Goal: Find specific page/section: Find specific page/section

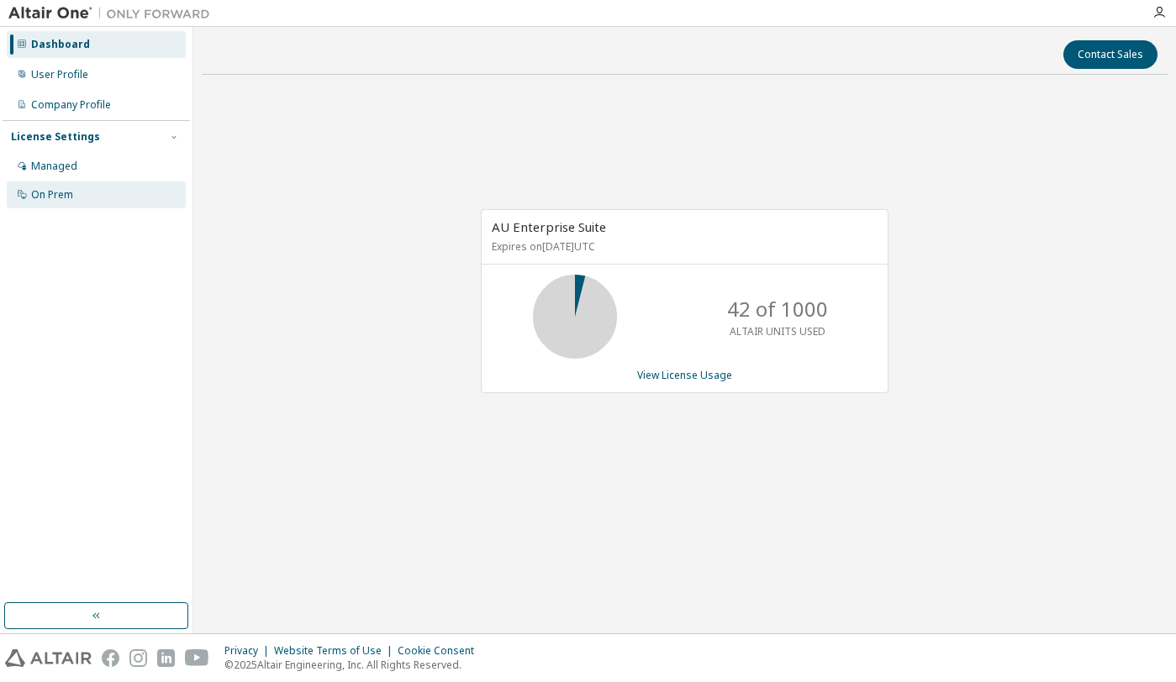
click at [64, 192] on div "On Prem" at bounding box center [52, 194] width 42 height 13
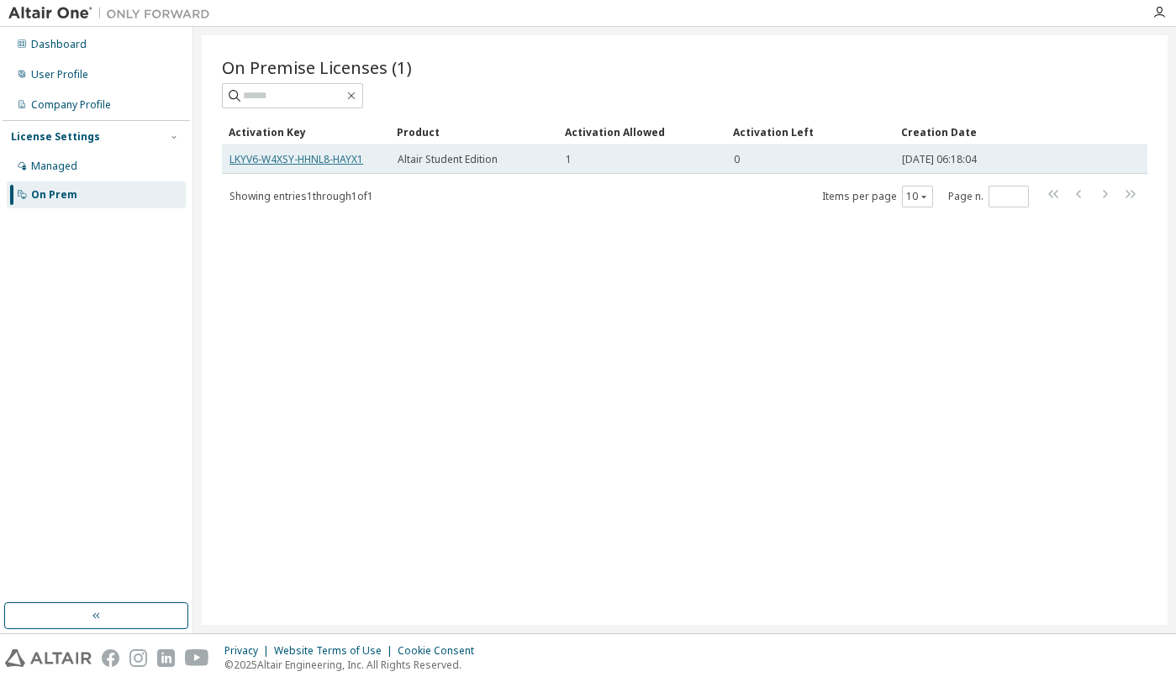
click at [326, 157] on link "LKYV6-W4XSY-HHNL8-HAYX1" at bounding box center [296, 159] width 134 height 14
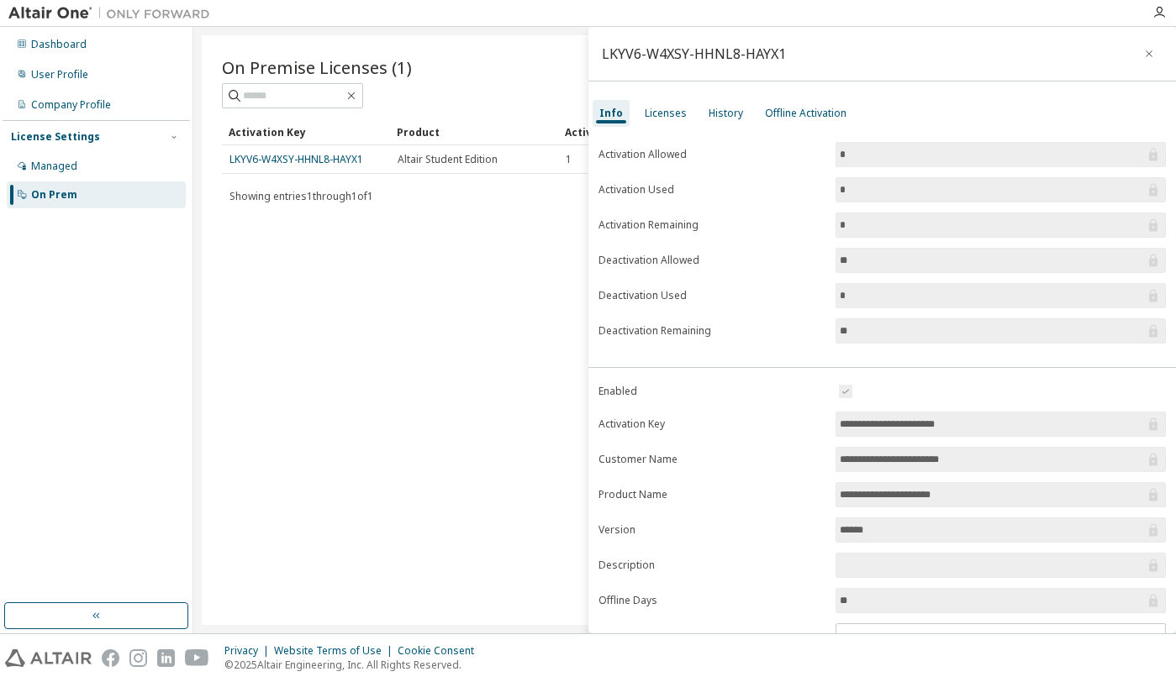
drag, startPoint x: 927, startPoint y: 429, endPoint x: 823, endPoint y: 434, distance: 104.4
click at [823, 434] on form "**********" at bounding box center [882, 528] width 568 height 292
click at [374, 309] on div "On Premise Licenses (1) Clear Load Save Save As Field Operator Value Select fil…" at bounding box center [685, 330] width 966 height 590
click at [61, 166] on div "Managed" at bounding box center [54, 166] width 46 height 13
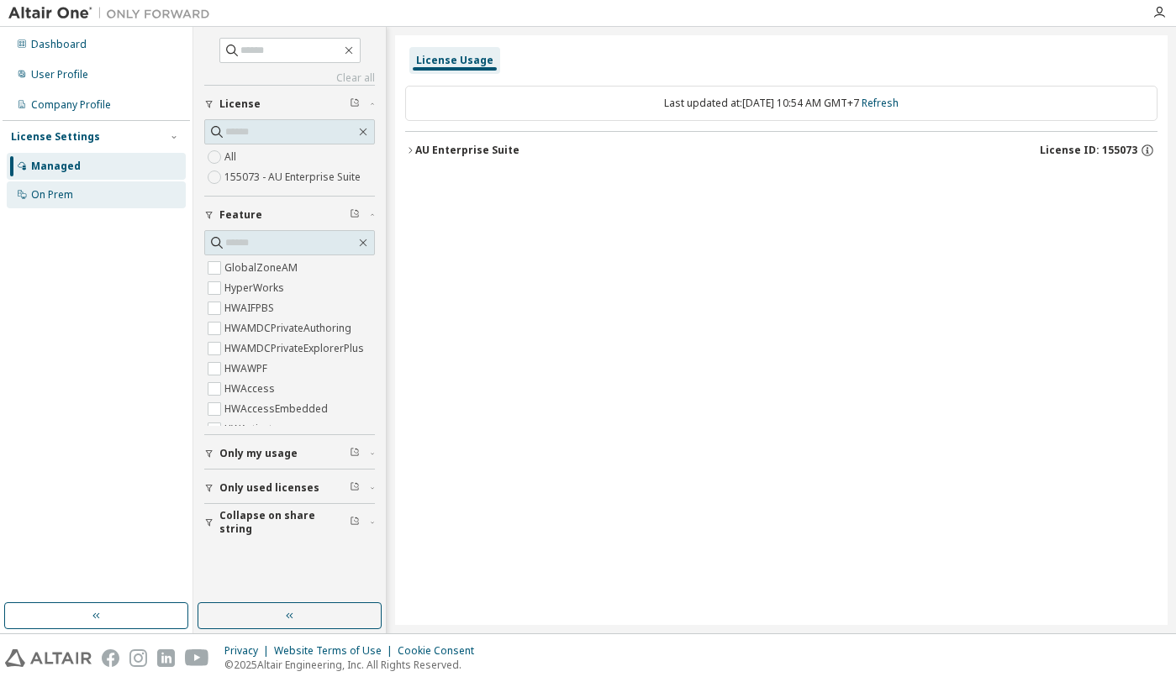
click at [61, 198] on div "On Prem" at bounding box center [52, 194] width 42 height 13
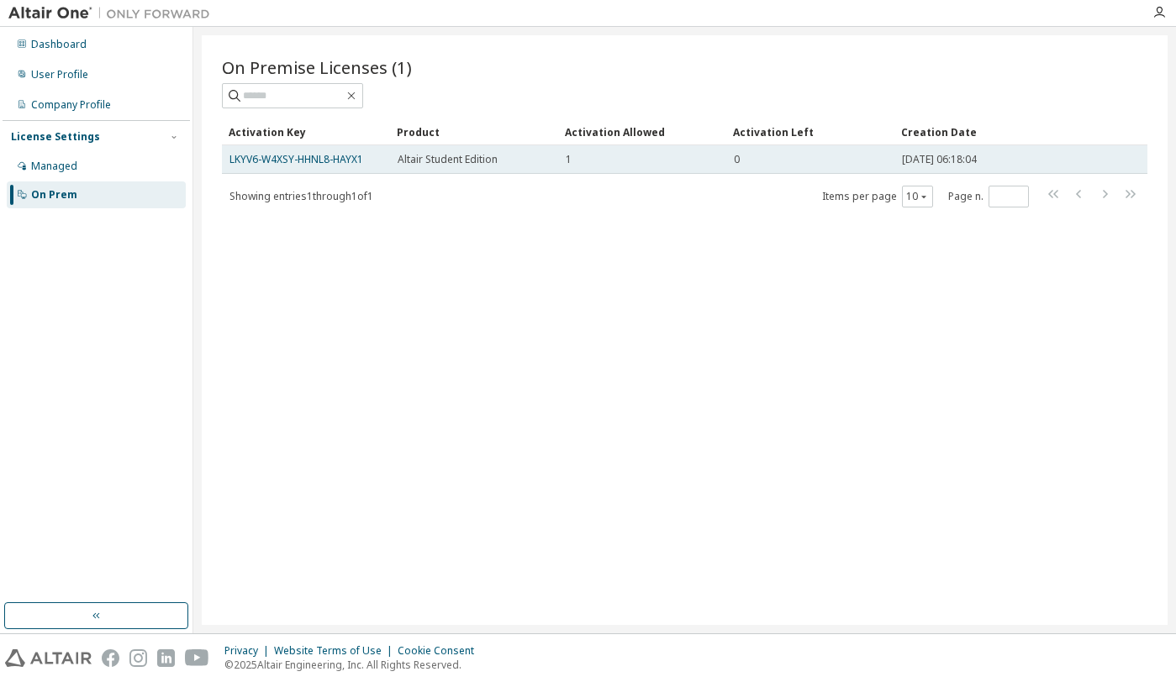
click at [324, 170] on td "LKYV6-W4XSY-HHNL8-HAYX1" at bounding box center [306, 159] width 168 height 29
click at [324, 158] on link "LKYV6-W4XSY-HHNL8-HAYX1" at bounding box center [296, 159] width 134 height 14
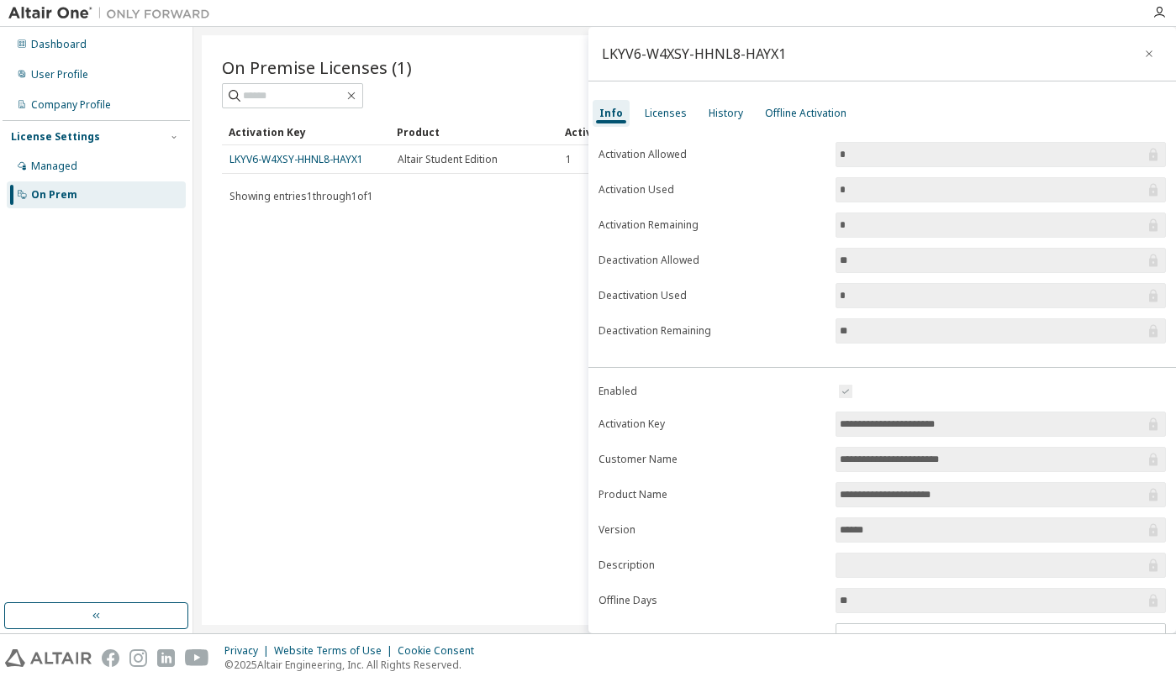
drag, startPoint x: 997, startPoint y: 428, endPoint x: 829, endPoint y: 424, distance: 168.1
click at [829, 424] on form "**********" at bounding box center [882, 528] width 568 height 292
